Goal: Information Seeking & Learning: Learn about a topic

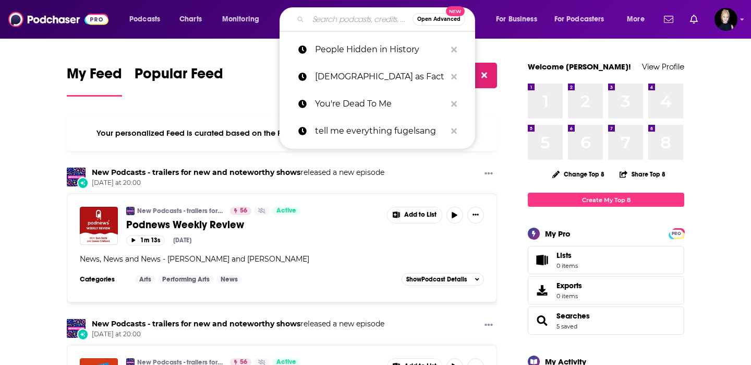
click at [354, 21] on input "Search podcasts, credits, & more..." at bounding box center [360, 19] width 104 height 17
paste input "[PERSON_NAME]"
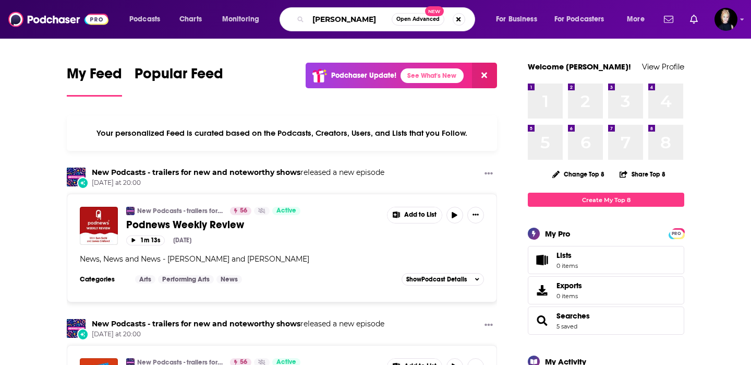
type input "[PERSON_NAME]"
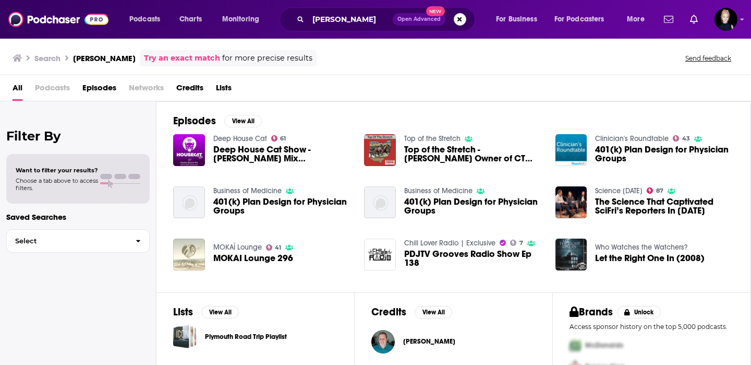
scroll to position [44, 0]
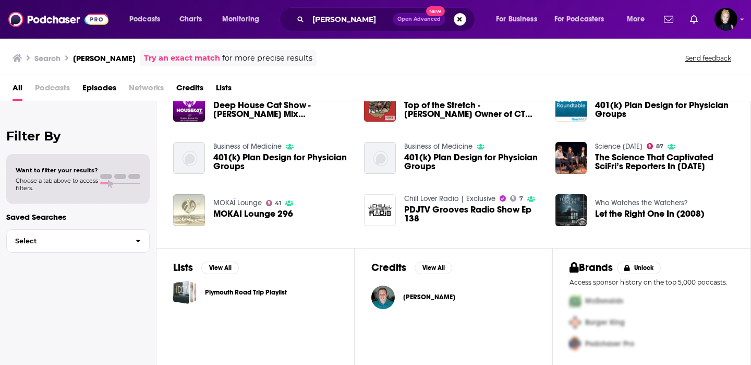
click at [428, 295] on span "[PERSON_NAME]" at bounding box center [429, 297] width 52 height 8
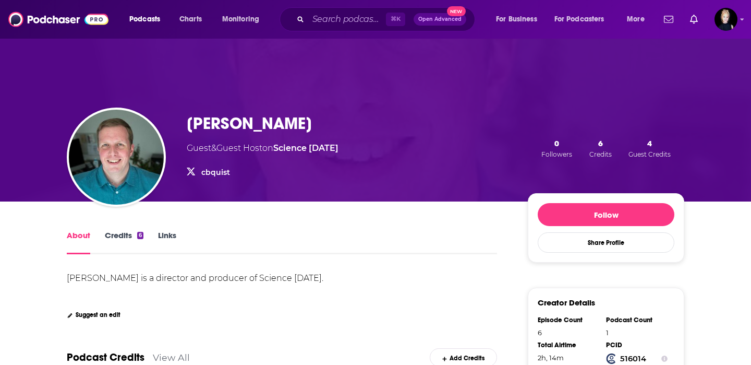
click at [128, 230] on link "Credits 6" at bounding box center [124, 242] width 39 height 24
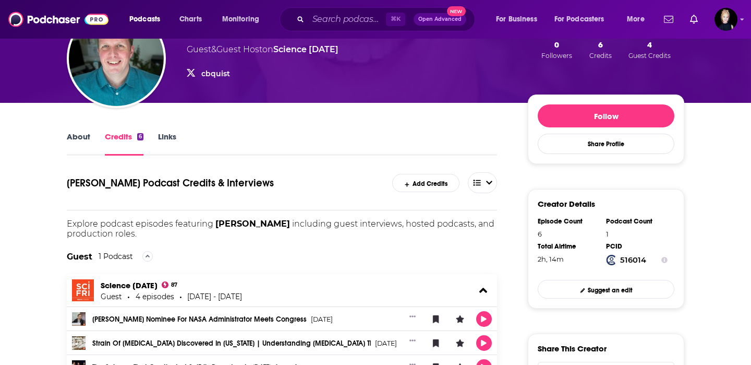
scroll to position [101, 0]
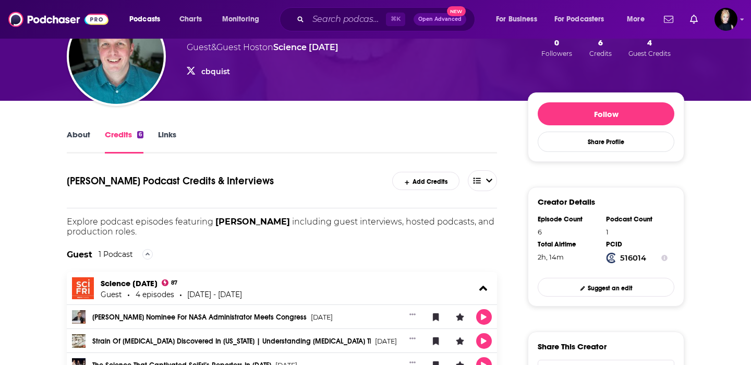
click at [167, 136] on link "Links" at bounding box center [167, 141] width 18 height 24
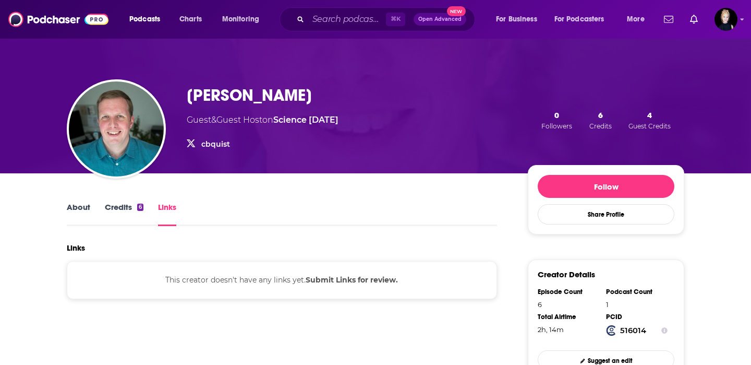
scroll to position [23, 0]
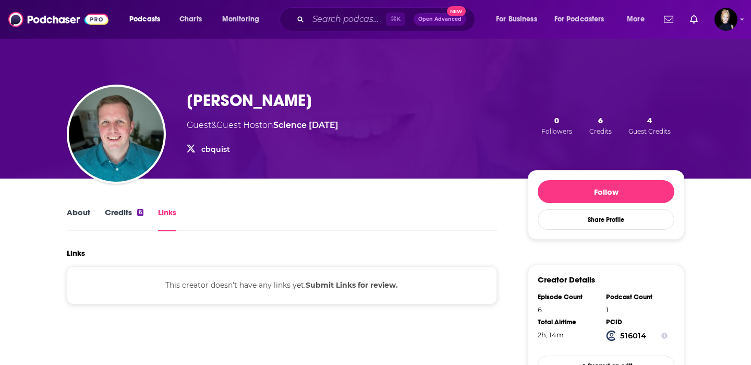
click at [83, 215] on link "About" at bounding box center [78, 219] width 23 height 24
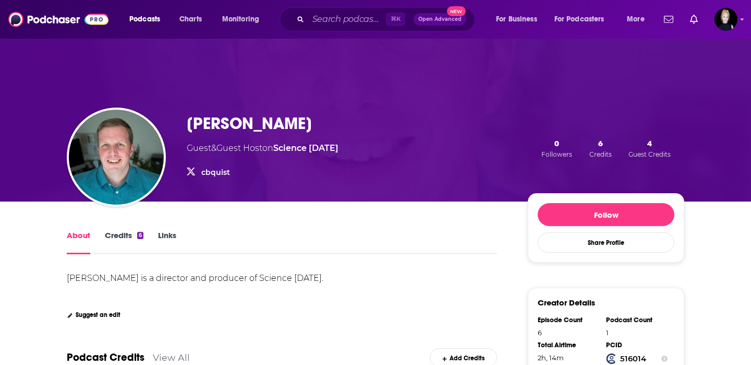
click at [207, 174] on link "cbquist" at bounding box center [215, 171] width 29 height 9
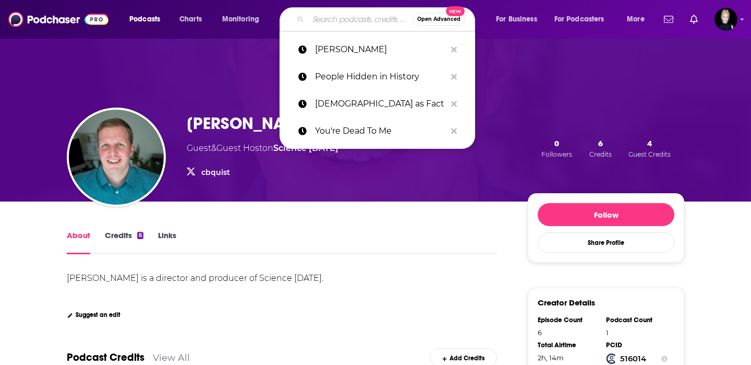
click at [362, 20] on input "Search podcasts, credits, & more..." at bounding box center [360, 19] width 104 height 17
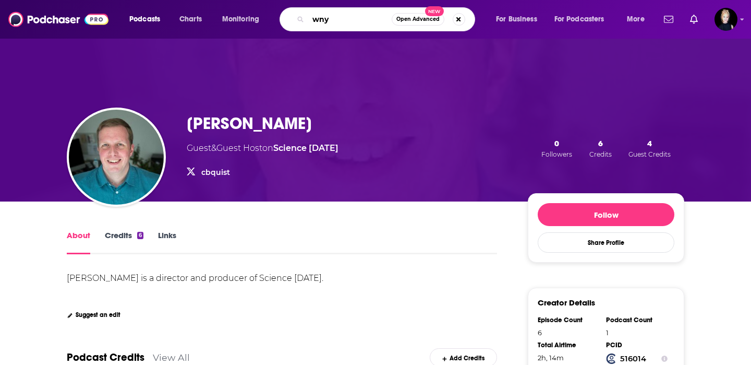
type input "wnyc"
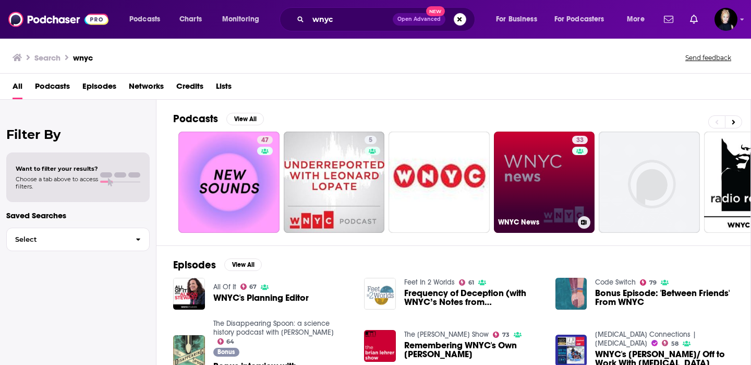
click at [518, 160] on link "33 WNYC News" at bounding box center [544, 181] width 101 height 101
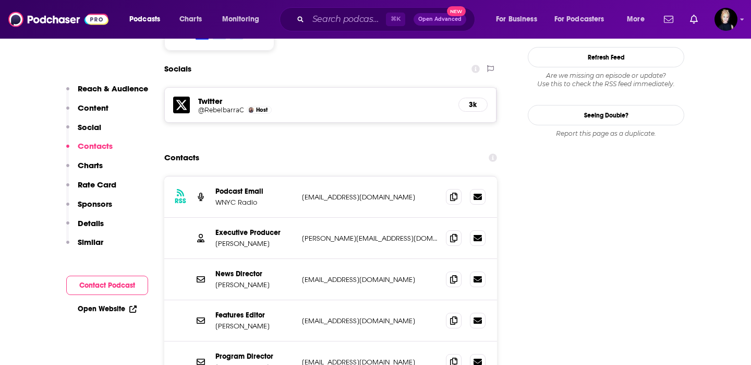
scroll to position [985, 0]
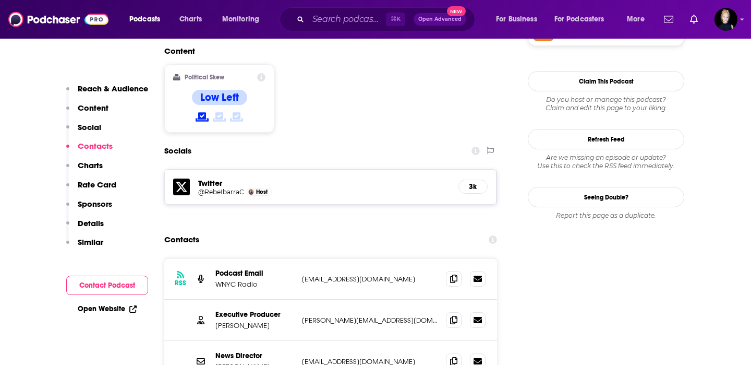
scroll to position [899, 0]
